Goal: Find specific page/section: Find specific page/section

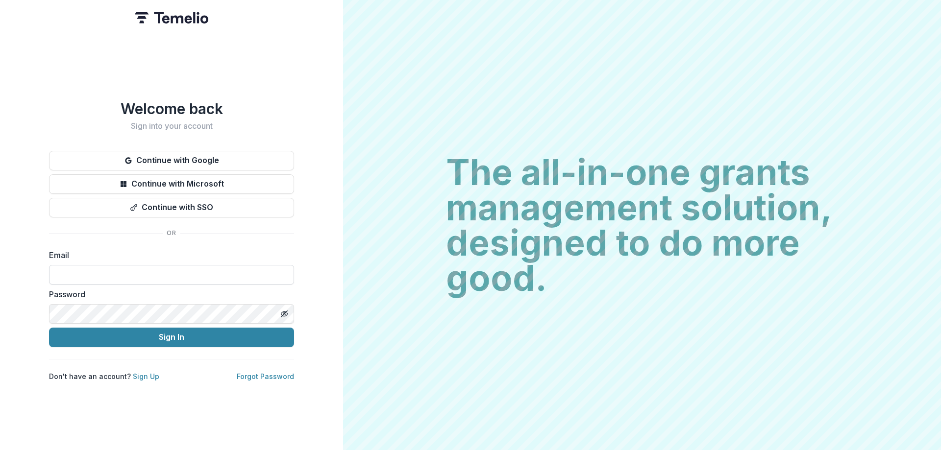
click at [201, 267] on input at bounding box center [171, 275] width 245 height 20
type input "**********"
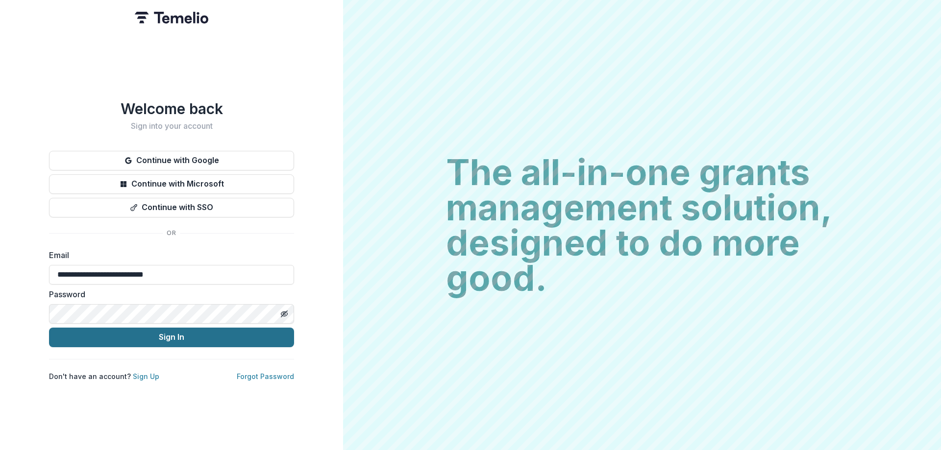
click at [195, 336] on button "Sign In" at bounding box center [171, 338] width 245 height 20
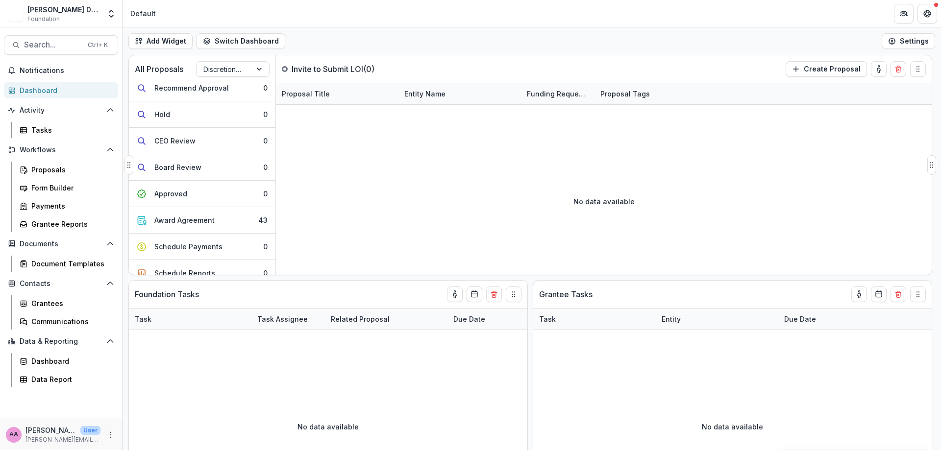
scroll to position [223, 0]
click at [234, 214] on button "Award Agreement 43" at bounding box center [202, 217] width 147 height 26
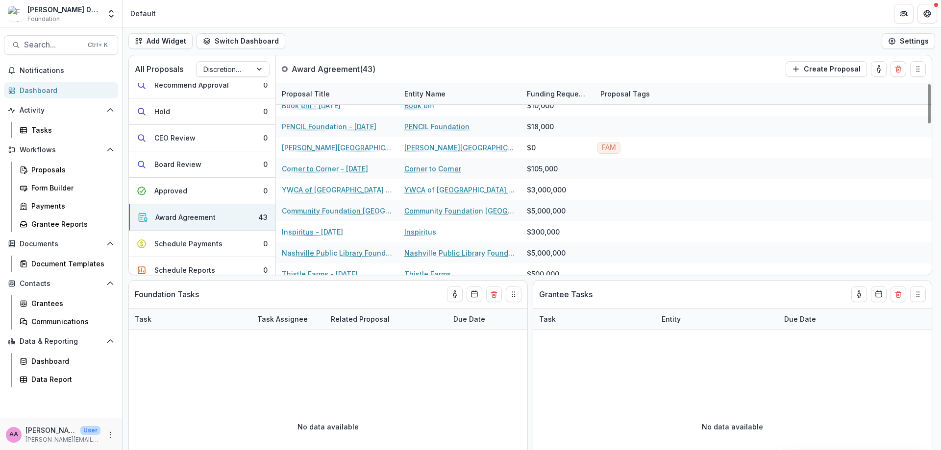
scroll to position [736, 0]
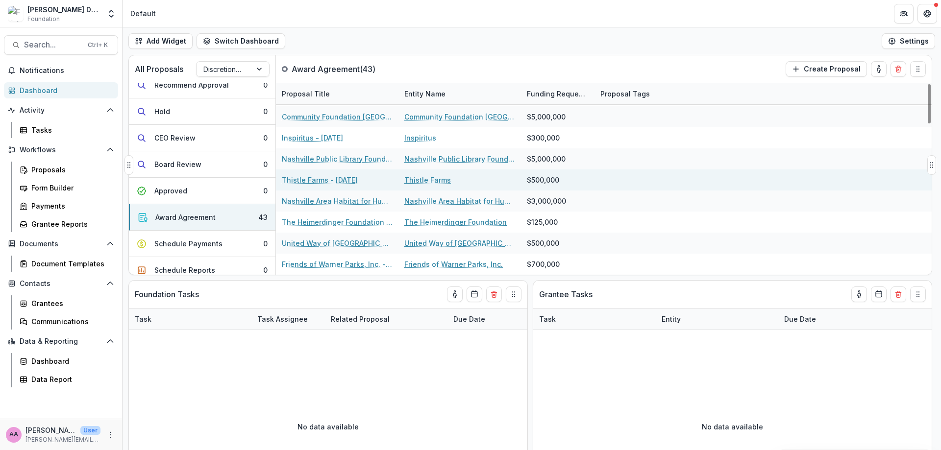
click at [332, 175] on div "Thistle Farms - 2024-10-03" at bounding box center [337, 180] width 111 height 21
click at [332, 179] on link "Thistle Farms - 2024-10-03" at bounding box center [320, 180] width 76 height 10
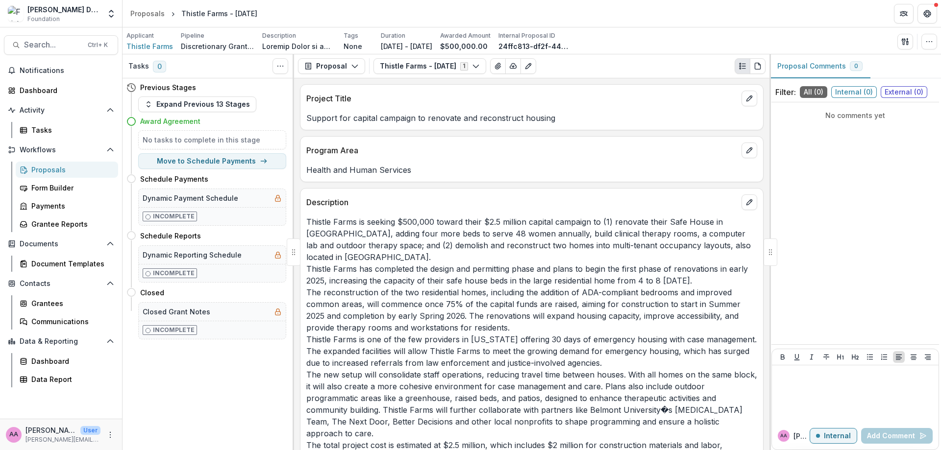
click at [61, 165] on div "Proposals" at bounding box center [70, 170] width 79 height 10
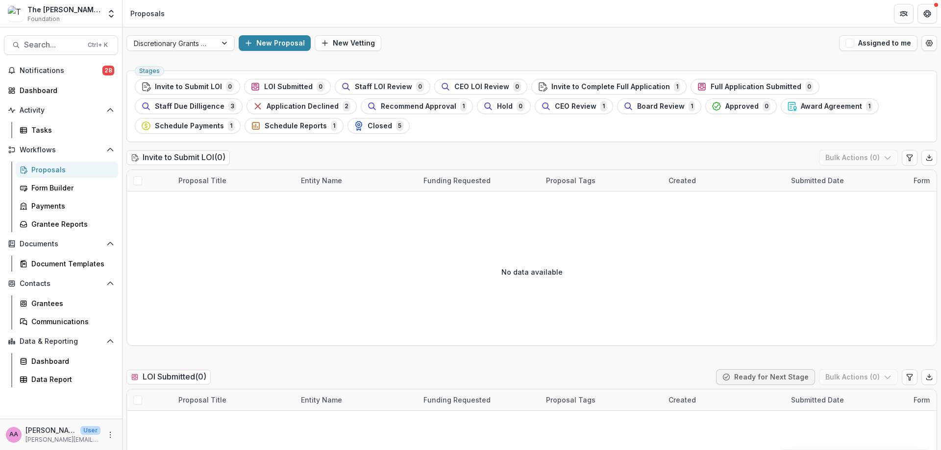
click at [17, 15] on img at bounding box center [16, 14] width 16 height 16
click at [16, 10] on img at bounding box center [16, 14] width 16 height 16
click at [106, 11] on icon "Open entity switcher" at bounding box center [111, 14] width 10 height 10
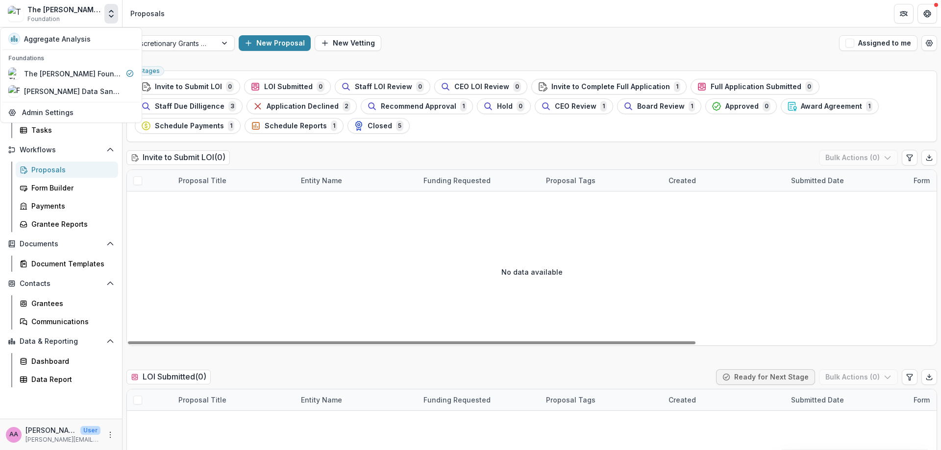
click at [434, 15] on header "Proposals" at bounding box center [532, 13] width 819 height 27
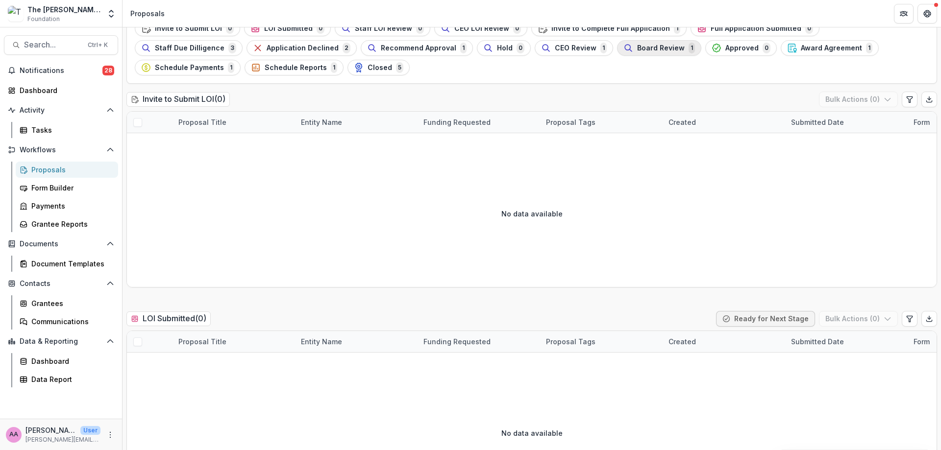
scroll to position [59, 0]
click at [705, 41] on button "Approved 0" at bounding box center [741, 48] width 72 height 16
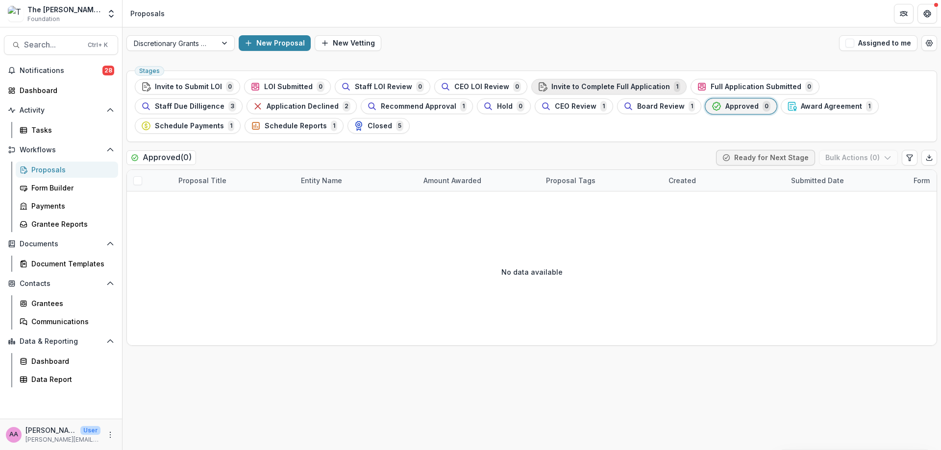
click at [541, 94] on button "Invite to Complete Full Application 1" at bounding box center [608, 87] width 155 height 16
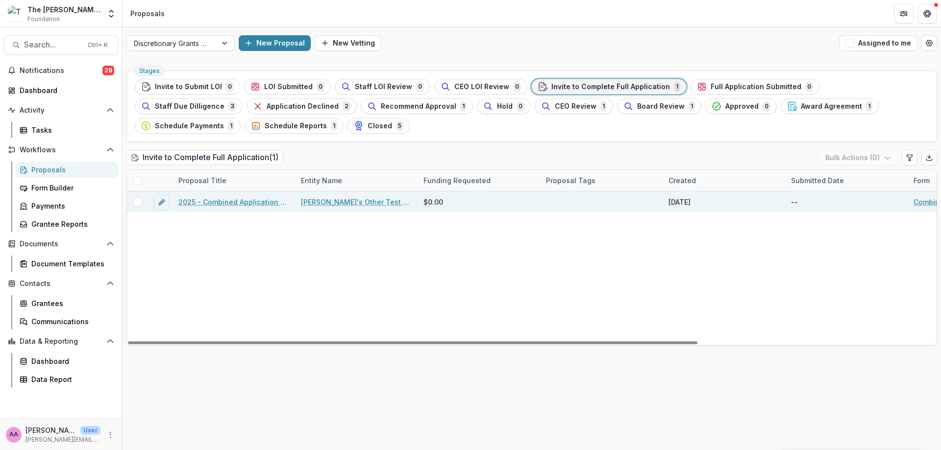
click at [206, 212] on div "2025 - Combined Application Questions" at bounding box center [234, 202] width 123 height 21
click at [208, 200] on link "2025 - Combined Application Questions" at bounding box center [233, 202] width 111 height 10
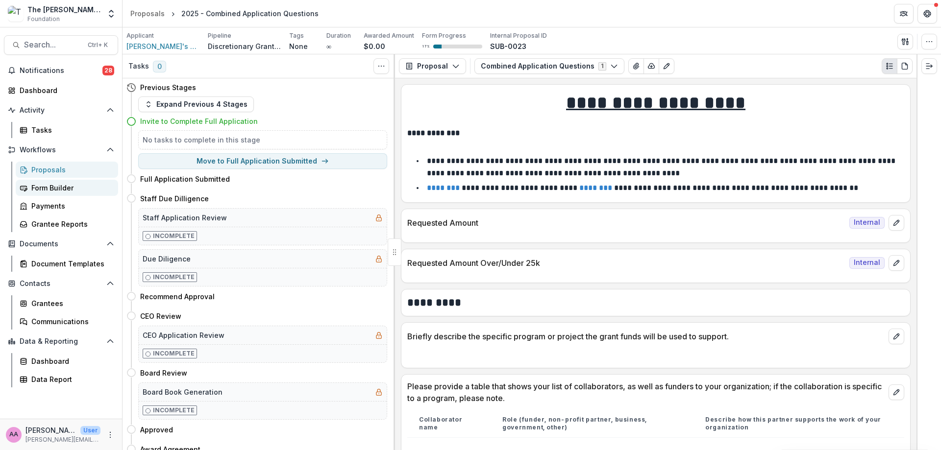
click at [72, 189] on div "Form Builder" at bounding box center [70, 188] width 79 height 10
